Goal: Communication & Community: Answer question/provide support

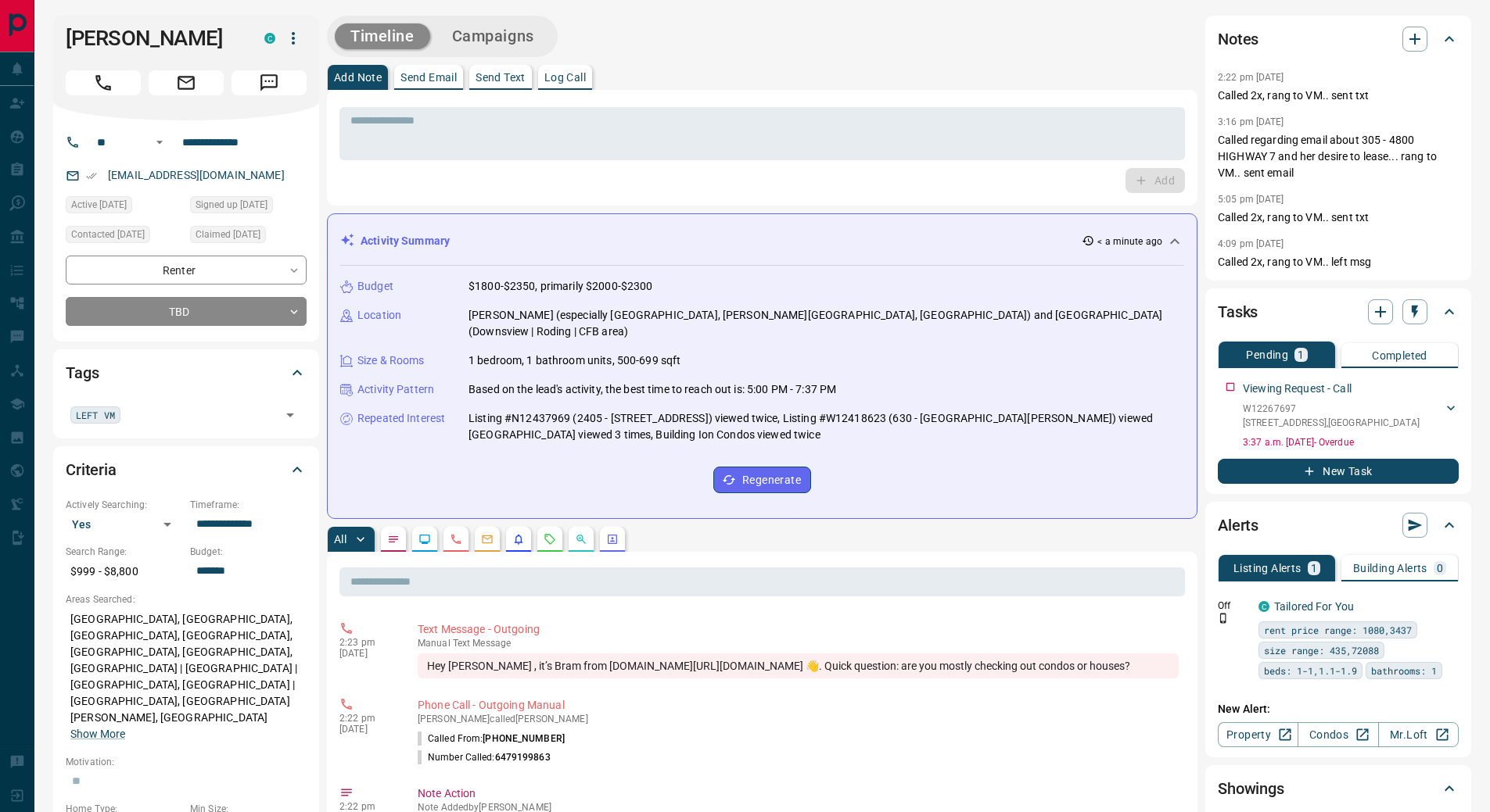
click at [565, 78] on p "Log Call" at bounding box center [565, 77] width 42 height 11
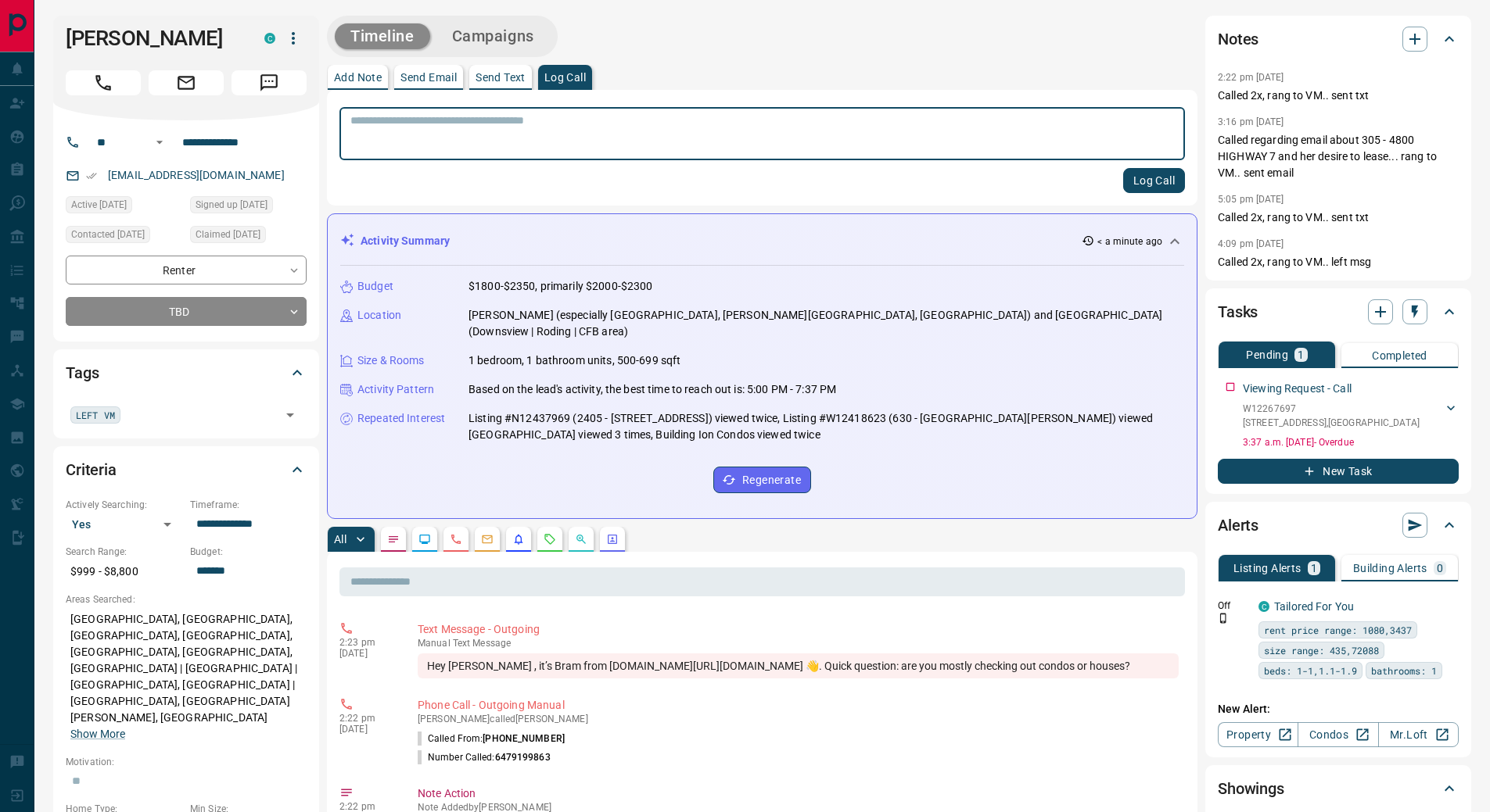
click at [549, 141] on textarea at bounding box center [761, 134] width 824 height 40
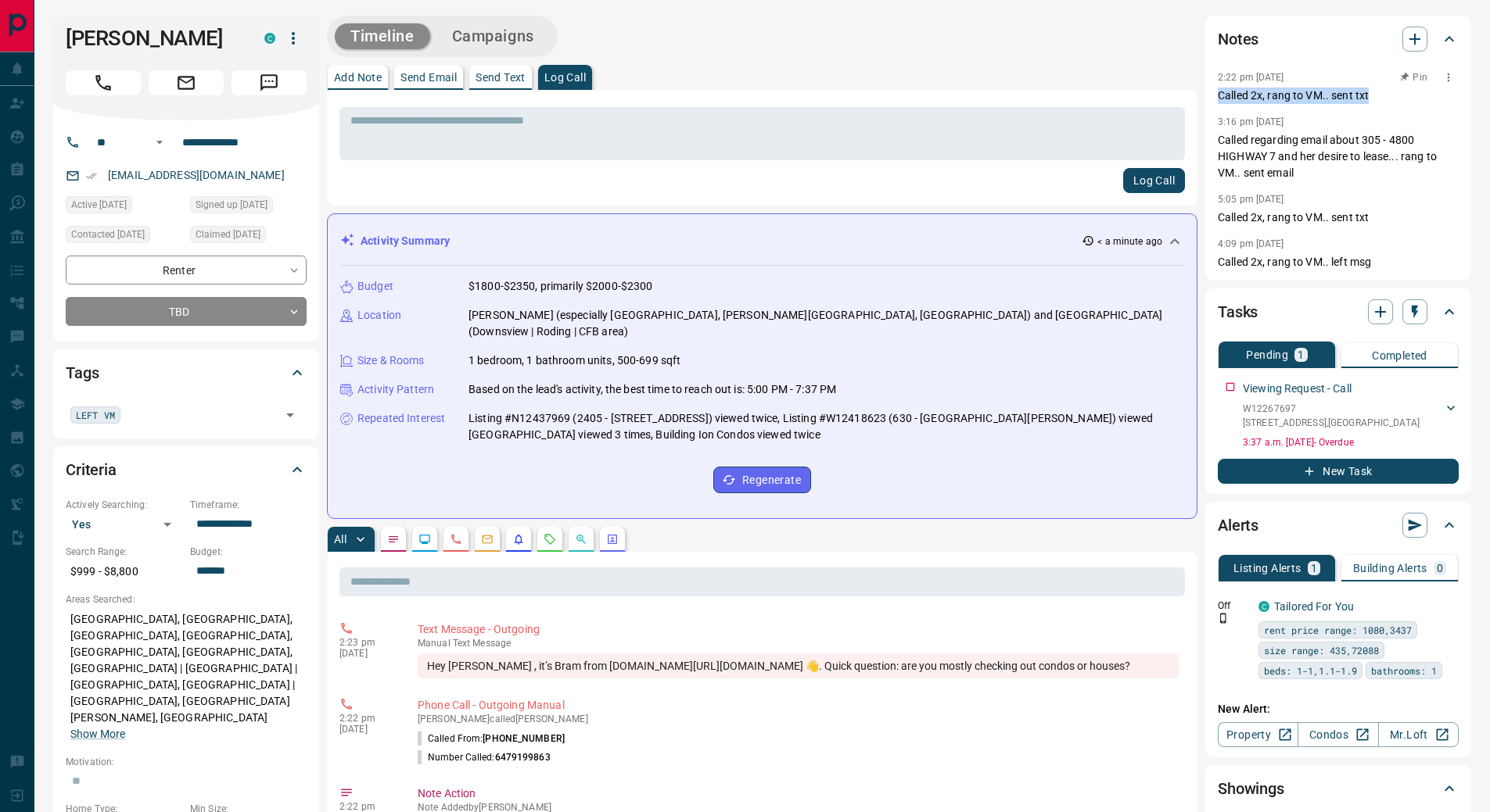
drag, startPoint x: 1371, startPoint y: 96, endPoint x: 1218, endPoint y: 100, distance: 153.1
click at [1218, 100] on p "Called 2x, rang to VM.. sent txt" at bounding box center [1338, 96] width 241 height 16
click at [686, 123] on textarea at bounding box center [761, 134] width 824 height 40
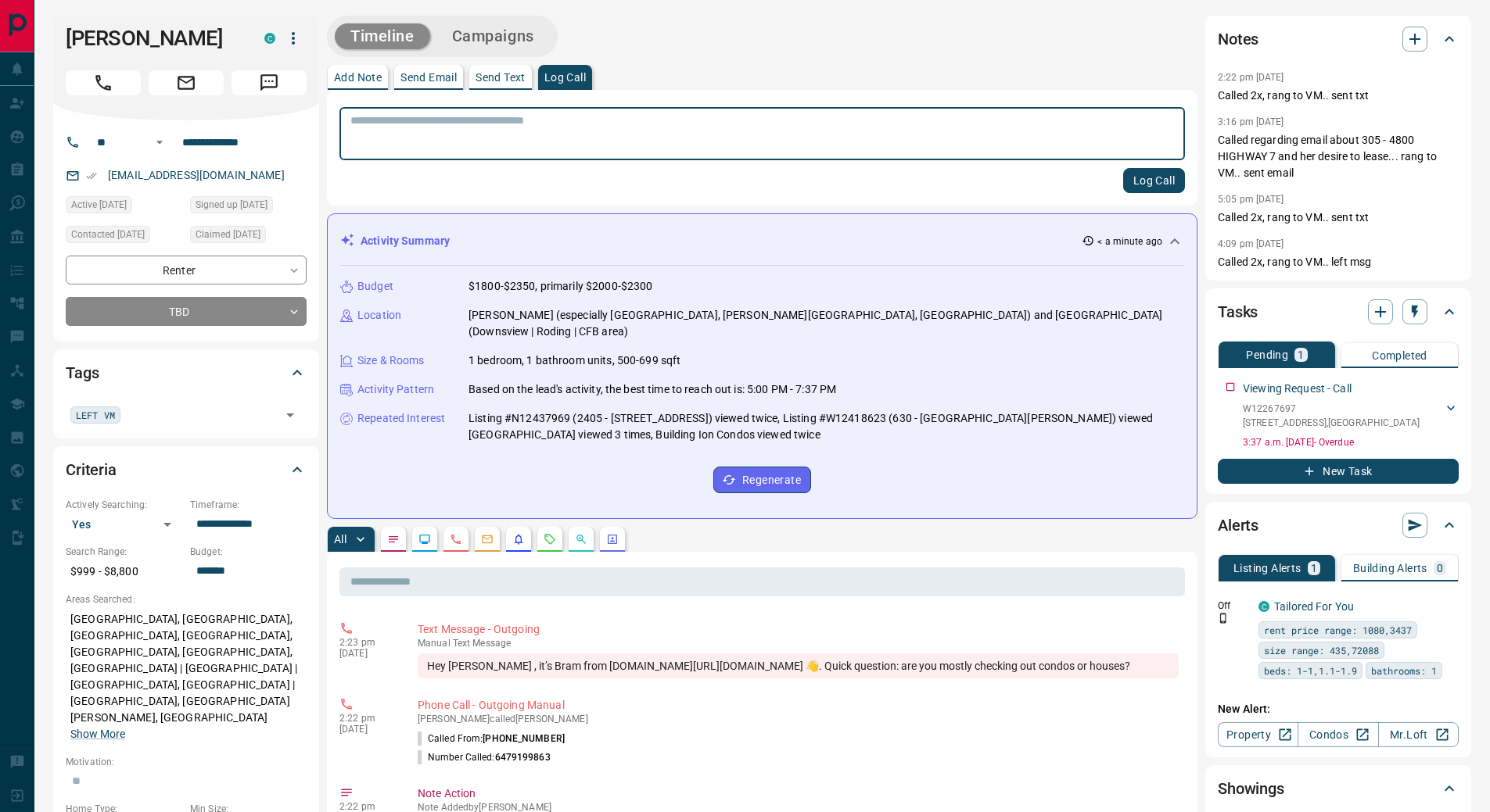
click at [586, 119] on textarea at bounding box center [761, 134] width 824 height 40
type textarea "**********"
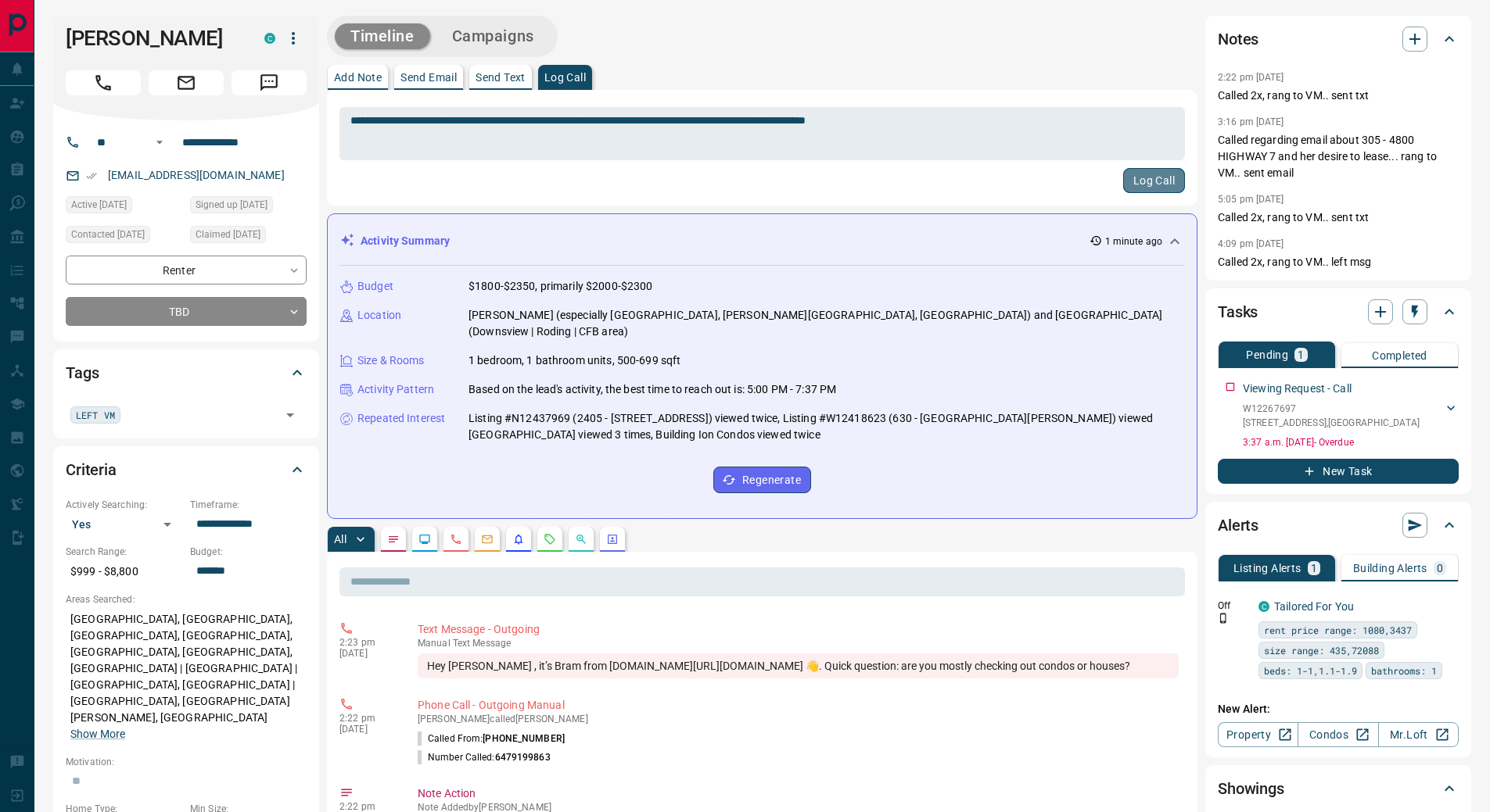
click at [1155, 177] on button "Log Call" at bounding box center [1154, 181] width 62 height 25
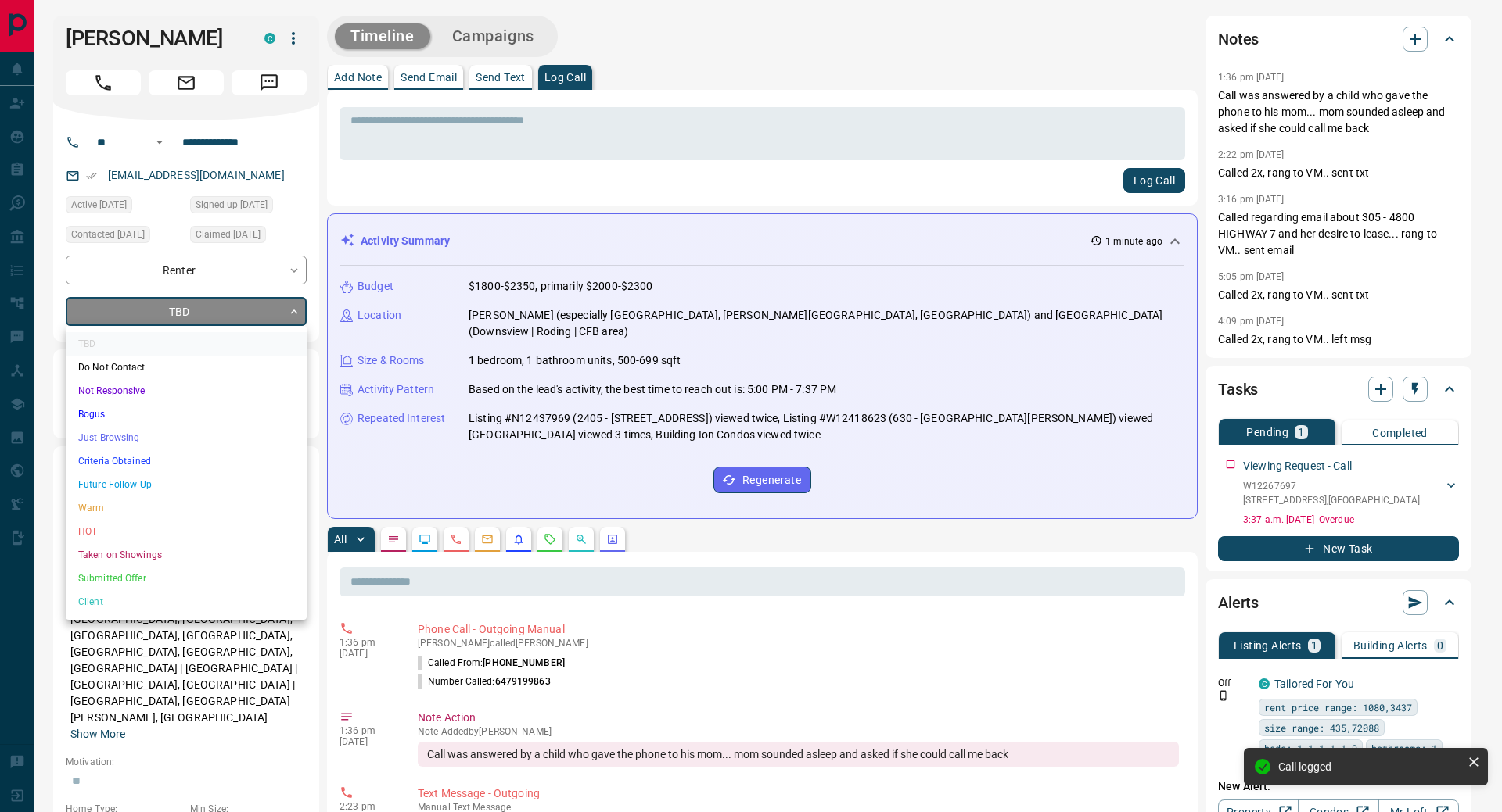
click at [147, 444] on li "Just Browsing" at bounding box center [186, 437] width 241 height 24
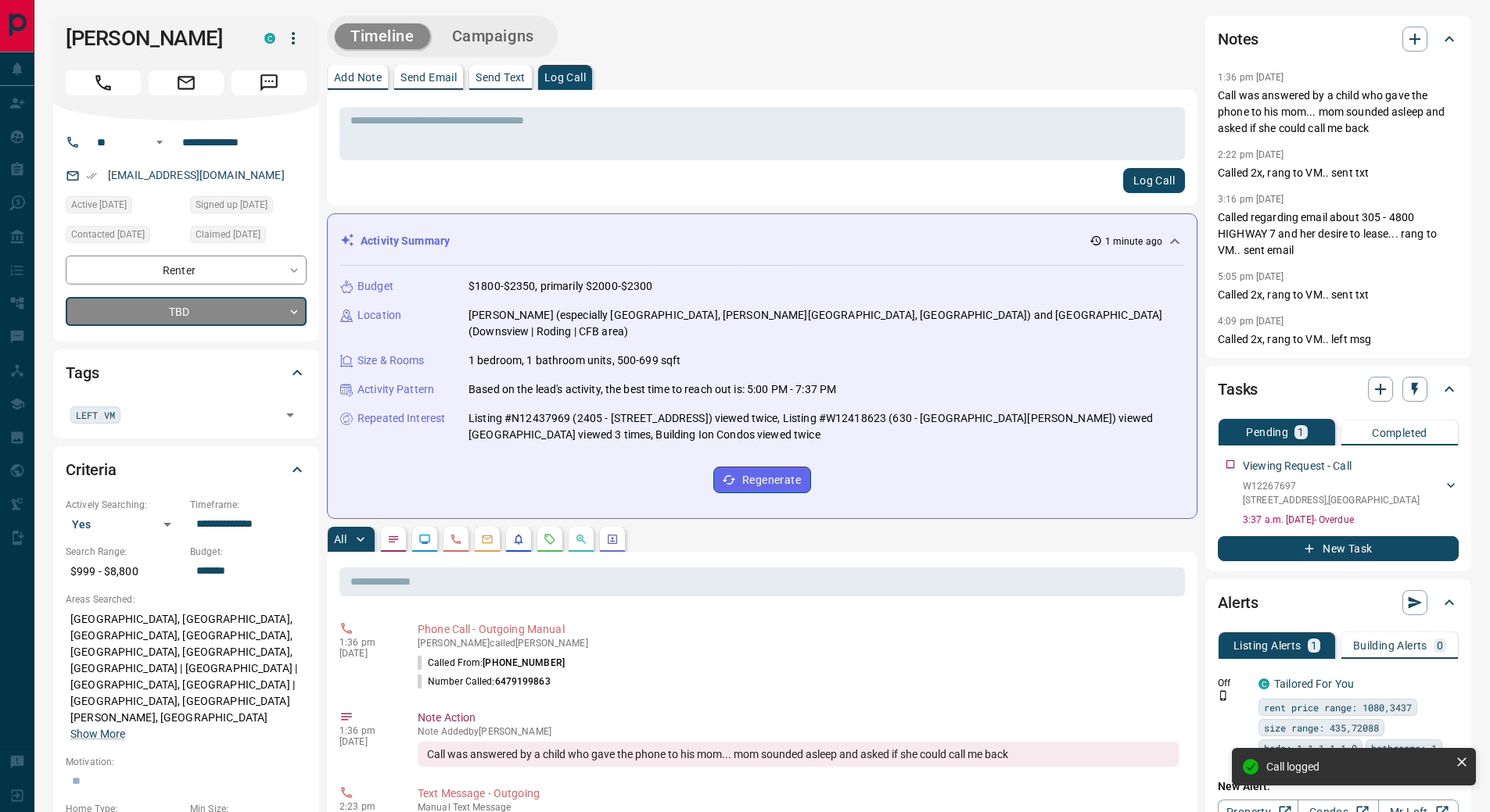
type input "*"
